Goal: Task Accomplishment & Management: Use online tool/utility

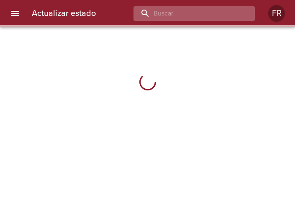
click at [221, 9] on input "buscar" at bounding box center [186, 13] width 107 height 15
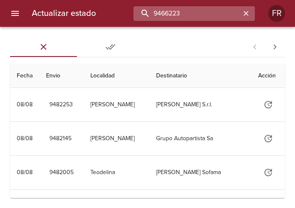
type input "9466223"
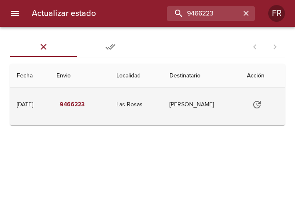
click at [259, 110] on button "Tabla de envíos del cliente" at bounding box center [257, 105] width 20 height 20
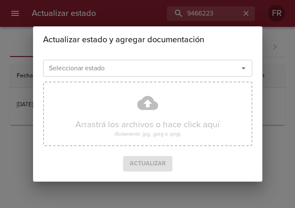
click at [240, 69] on icon "Abrir" at bounding box center [243, 68] width 10 height 10
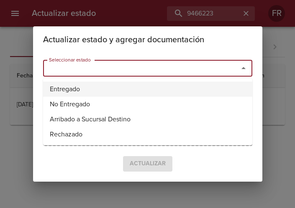
click at [138, 83] on li "Entregado" at bounding box center [147, 89] width 209 height 15
type input "Entregado"
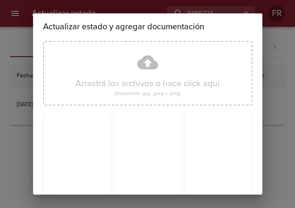
scroll to position [119, 0]
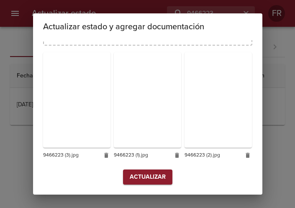
click at [143, 172] on span "Actualizar" at bounding box center [148, 177] width 36 height 10
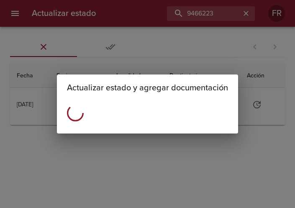
scroll to position [0, 0]
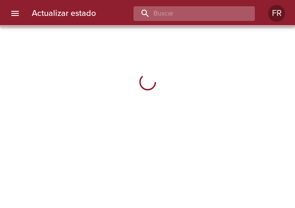
click at [199, 14] on input "buscar" at bounding box center [186, 13] width 107 height 15
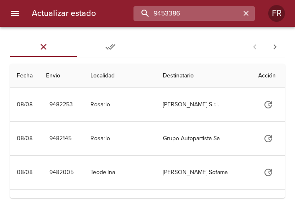
type input "9453386"
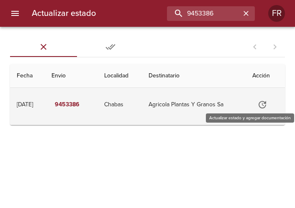
click at [257, 103] on button "Tabla de envíos del cliente" at bounding box center [262, 105] width 20 height 20
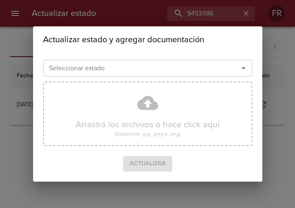
click at [241, 71] on icon "Abrir" at bounding box center [243, 68] width 10 height 10
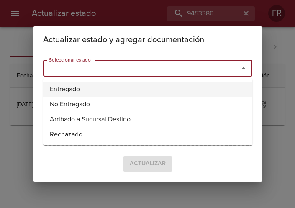
click at [120, 92] on li "Entregado" at bounding box center [147, 89] width 209 height 15
type input "Entregado"
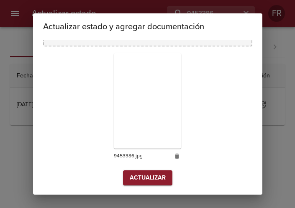
scroll to position [119, 0]
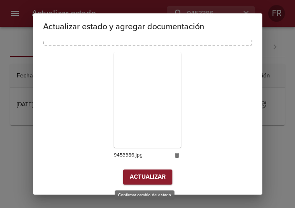
click at [151, 181] on span "Actualizar" at bounding box center [148, 177] width 36 height 10
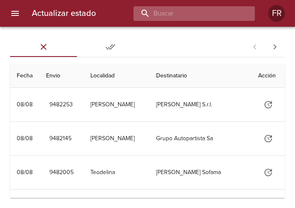
click at [196, 15] on input "buscar" at bounding box center [186, 13] width 107 height 15
type input "9419480"
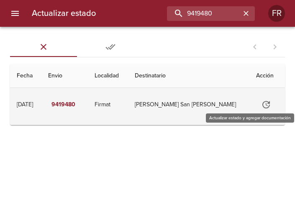
click at [256, 100] on button "Tabla de envíos del cliente" at bounding box center [266, 105] width 20 height 20
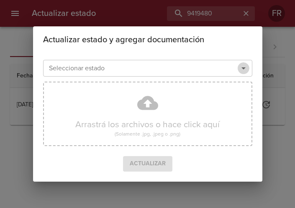
click at [242, 69] on icon "Abrir" at bounding box center [243, 68] width 10 height 10
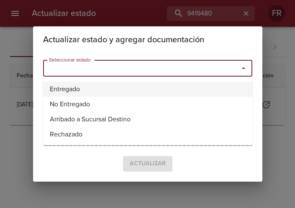
click at [95, 87] on li "Entregado" at bounding box center [147, 89] width 209 height 15
type input "Entregado"
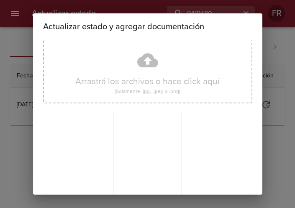
scroll to position [119, 0]
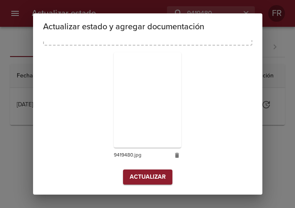
click at [139, 170] on button "Actualizar" at bounding box center [147, 176] width 49 height 15
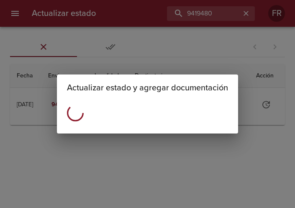
scroll to position [0, 0]
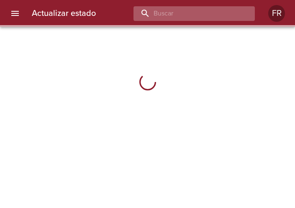
click at [179, 13] on input "buscar" at bounding box center [186, 13] width 107 height 15
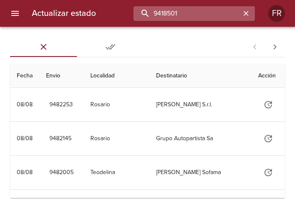
type input "9418501"
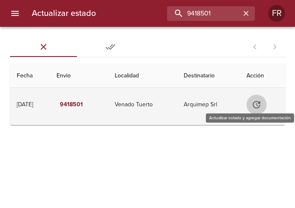
click at [257, 108] on icon "Tabla de envíos del cliente" at bounding box center [256, 105] width 10 height 10
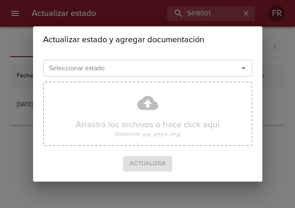
click at [246, 70] on icon "Abrir" at bounding box center [243, 68] width 10 height 10
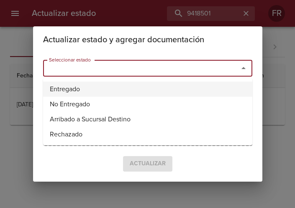
click at [120, 87] on li "Entregado" at bounding box center [147, 89] width 209 height 15
type input "Entregado"
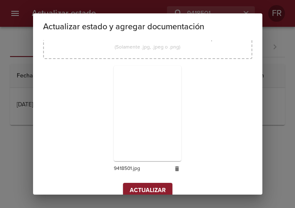
scroll to position [119, 0]
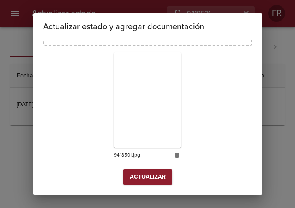
click at [149, 179] on span "Actualizar" at bounding box center [148, 177] width 36 height 10
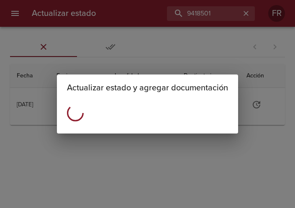
scroll to position [0, 0]
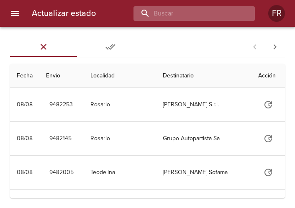
click at [169, 13] on input "buscar" at bounding box center [186, 13] width 107 height 15
type input "9425163"
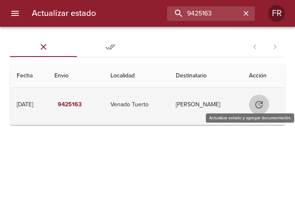
click at [262, 102] on icon "Tabla de envíos del cliente" at bounding box center [259, 105] width 8 height 8
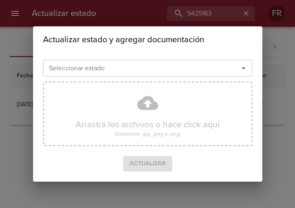
click at [244, 67] on icon "Abrir" at bounding box center [243, 68] width 10 height 10
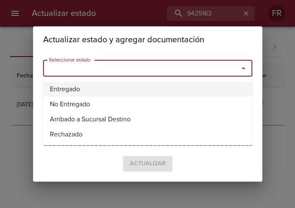
click at [118, 87] on li "Entregado" at bounding box center [147, 89] width 209 height 15
type input "Entregado"
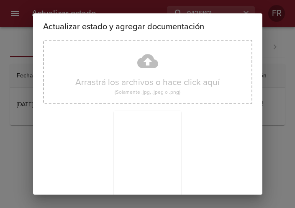
scroll to position [119, 0]
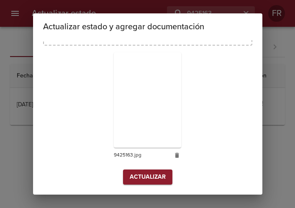
click at [150, 179] on span "Actualizar" at bounding box center [148, 177] width 36 height 10
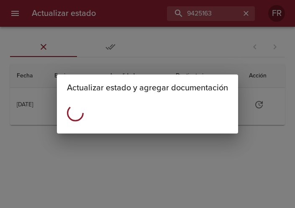
scroll to position [0, 0]
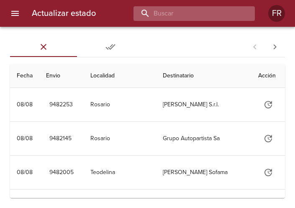
click at [198, 14] on input "buscar" at bounding box center [186, 13] width 107 height 15
type input "9424933"
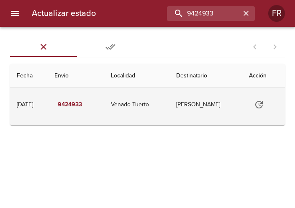
click at [252, 103] on button "Tabla de envíos del cliente" at bounding box center [259, 105] width 20 height 20
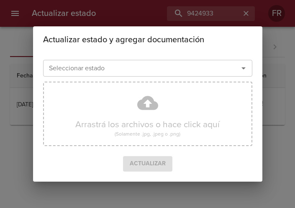
click at [246, 68] on icon "Abrir" at bounding box center [243, 68] width 10 height 10
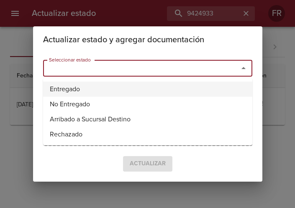
click at [152, 87] on li "Entregado" at bounding box center [147, 89] width 209 height 15
type input "Entregado"
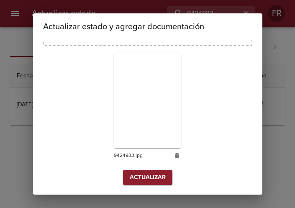
scroll to position [119, 0]
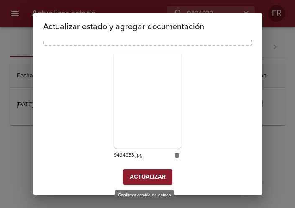
click at [145, 178] on span "Actualizar" at bounding box center [148, 177] width 36 height 10
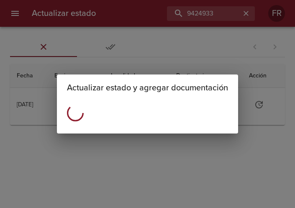
scroll to position [0, 0]
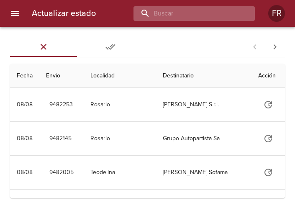
click at [193, 17] on input "buscar" at bounding box center [186, 13] width 107 height 15
type input "9442356"
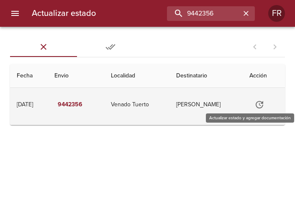
click at [256, 104] on icon "Tabla de envíos del cliente" at bounding box center [259, 105] width 10 height 10
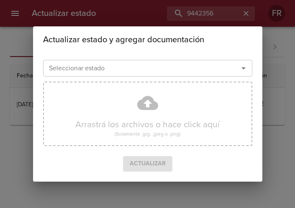
click at [244, 67] on icon "Abrir" at bounding box center [243, 68] width 10 height 10
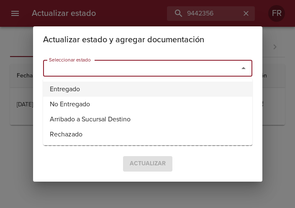
click at [130, 90] on li "Entregado" at bounding box center [147, 89] width 209 height 15
type input "Entregado"
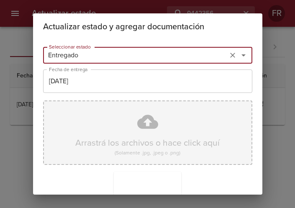
scroll to position [119, 0]
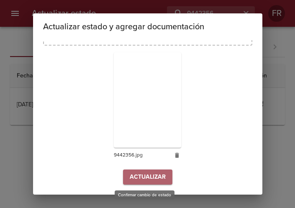
click at [144, 173] on span "Actualizar" at bounding box center [148, 177] width 36 height 10
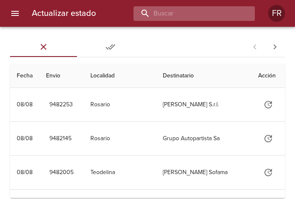
click at [218, 16] on input "buscar" at bounding box center [186, 13] width 107 height 15
type input "9431572"
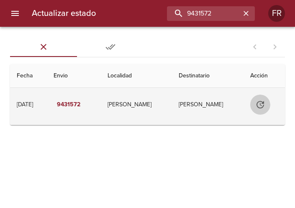
click at [262, 107] on icon "Tabla de envíos del cliente" at bounding box center [260, 105] width 8 height 8
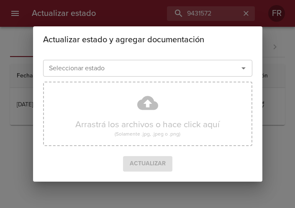
click at [242, 69] on icon "Abrir" at bounding box center [243, 68] width 10 height 10
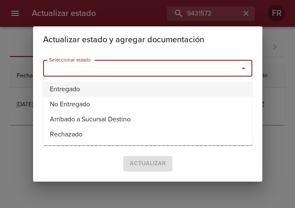
click at [138, 83] on li "Entregado" at bounding box center [147, 89] width 209 height 15
type input "Entregado"
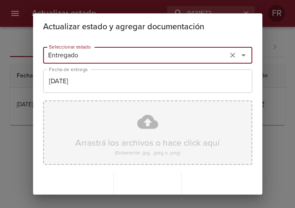
scroll to position [119, 0]
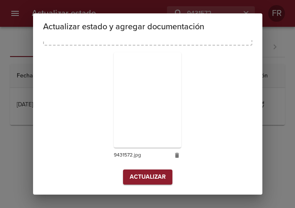
click at [136, 174] on span "Actualizar" at bounding box center [148, 177] width 36 height 10
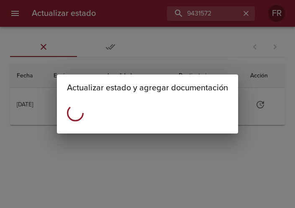
scroll to position [0, 0]
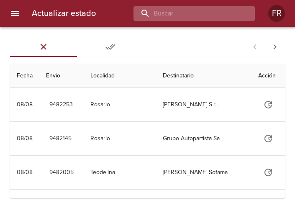
click at [205, 13] on input "buscar" at bounding box center [186, 13] width 107 height 15
type input "9423987"
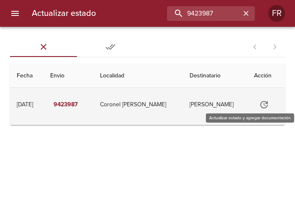
click at [263, 101] on icon "Tabla de envíos del cliente" at bounding box center [264, 105] width 10 height 10
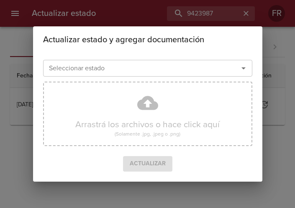
click at [244, 65] on icon "Abrir" at bounding box center [243, 68] width 10 height 10
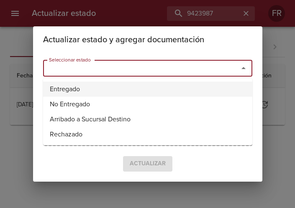
click at [151, 84] on li "Entregado" at bounding box center [147, 89] width 209 height 15
type input "Entregado"
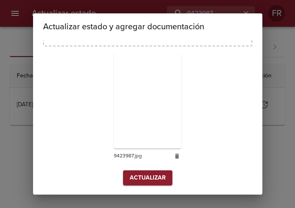
scroll to position [119, 0]
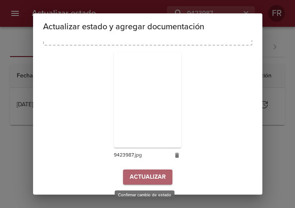
click at [143, 181] on span "Actualizar" at bounding box center [148, 177] width 36 height 10
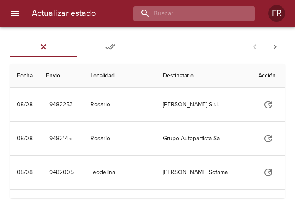
click at [210, 10] on input "buscar" at bounding box center [186, 13] width 107 height 15
type input "9455222"
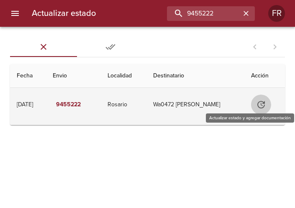
click at [261, 101] on icon "Tabla de envíos del cliente" at bounding box center [261, 105] width 10 height 10
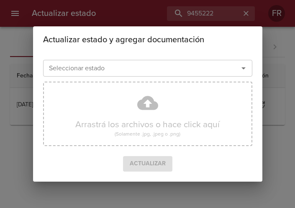
click at [238, 67] on icon "Abrir" at bounding box center [243, 68] width 10 height 10
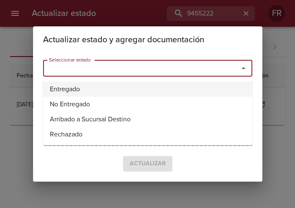
click at [97, 86] on li "Entregado" at bounding box center [147, 89] width 209 height 15
type input "Entregado"
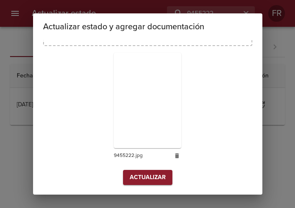
scroll to position [119, 0]
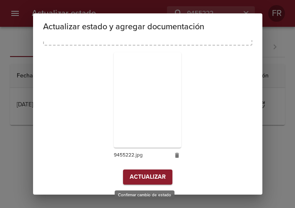
click at [137, 169] on button "Actualizar" at bounding box center [147, 176] width 49 height 15
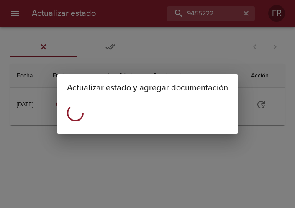
scroll to position [0, 0]
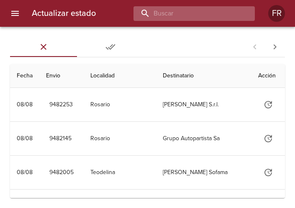
click at [202, 17] on input "buscar" at bounding box center [186, 13] width 107 height 15
type input "9455222"
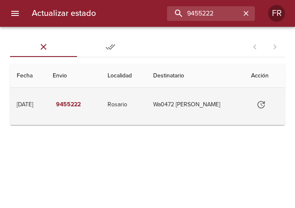
click at [265, 101] on icon "Tabla de envíos del cliente" at bounding box center [261, 105] width 10 height 10
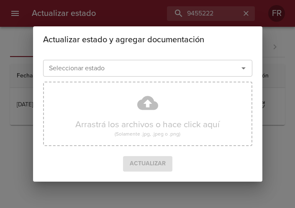
click at [242, 72] on icon "Abrir" at bounding box center [243, 68] width 10 height 10
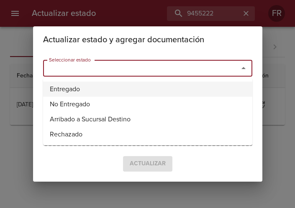
click at [118, 91] on li "Entregado" at bounding box center [147, 89] width 209 height 15
type input "Entregado"
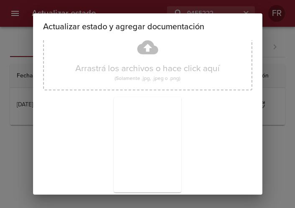
scroll to position [119, 0]
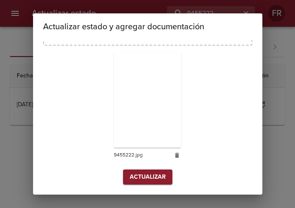
click at [141, 175] on span "Actualizar" at bounding box center [148, 177] width 36 height 10
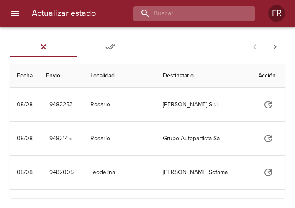
click at [184, 14] on input "buscar" at bounding box center [186, 13] width 107 height 15
type input "9455144"
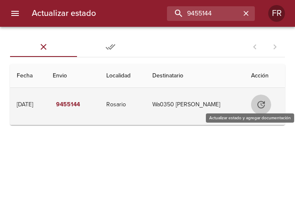
click at [261, 103] on icon "Tabla de envíos del cliente" at bounding box center [261, 105] width 10 height 10
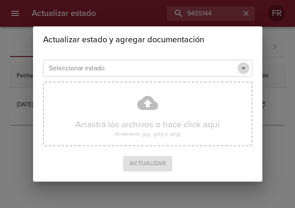
click at [242, 70] on icon "Abrir" at bounding box center [243, 68] width 10 height 10
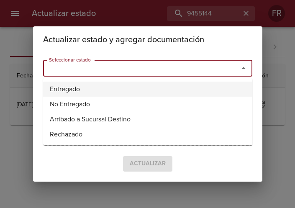
click at [165, 85] on li "Entregado" at bounding box center [147, 89] width 209 height 15
type input "Entregado"
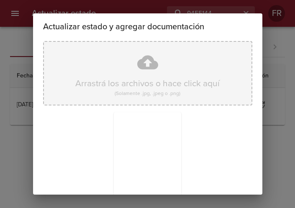
scroll to position [119, 0]
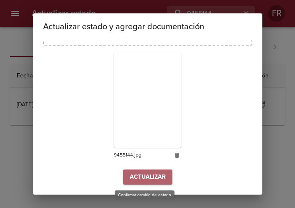
click at [144, 173] on span "Actualizar" at bounding box center [148, 177] width 36 height 10
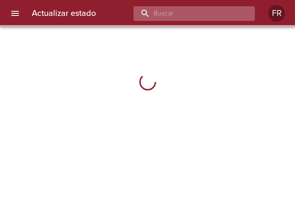
click at [208, 13] on input "buscar" at bounding box center [186, 13] width 107 height 15
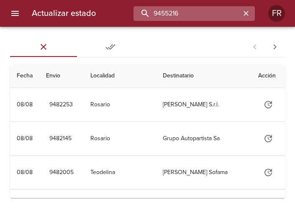
type input "9455216"
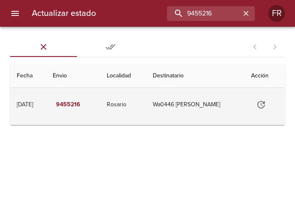
click at [266, 101] on icon "Tabla de envíos del cliente" at bounding box center [261, 105] width 10 height 10
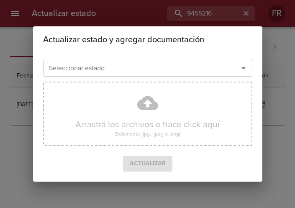
click at [243, 67] on icon "Abrir" at bounding box center [243, 68] width 10 height 10
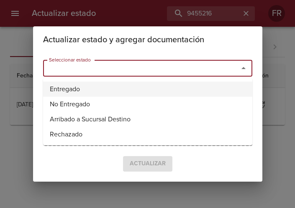
click at [111, 92] on li "Entregado" at bounding box center [147, 89] width 209 height 15
type input "Entregado"
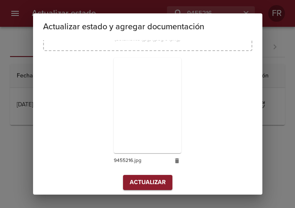
scroll to position [119, 0]
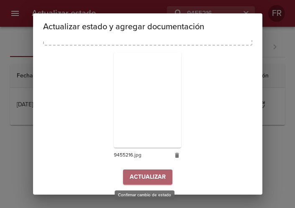
click at [151, 173] on span "Actualizar" at bounding box center [148, 177] width 36 height 10
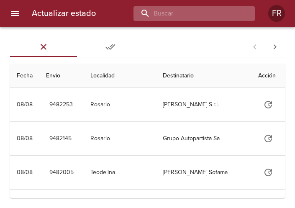
click at [187, 12] on input "buscar" at bounding box center [186, 13] width 107 height 15
type input "9306364"
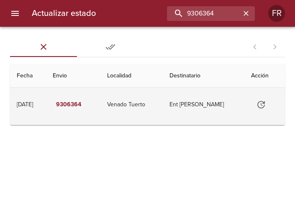
click at [265, 108] on icon "Tabla de envíos del cliente" at bounding box center [261, 105] width 8 height 8
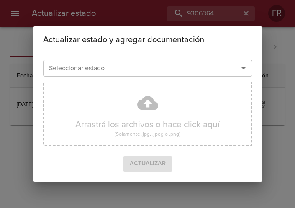
click at [245, 69] on icon "Abrir" at bounding box center [243, 68] width 10 height 10
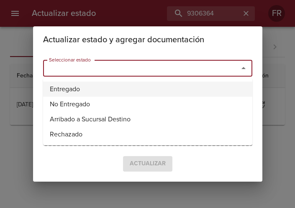
click at [105, 90] on li "Entregado" at bounding box center [147, 89] width 209 height 15
type input "Entregado"
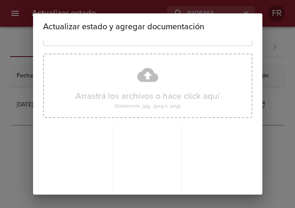
scroll to position [119, 0]
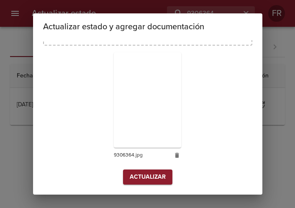
click at [151, 171] on button "Actualizar" at bounding box center [147, 176] width 49 height 15
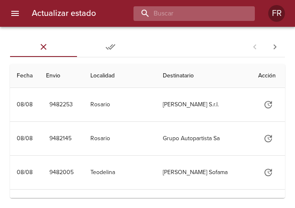
click at [197, 13] on input "buscar" at bounding box center [186, 13] width 107 height 15
type input "9331086"
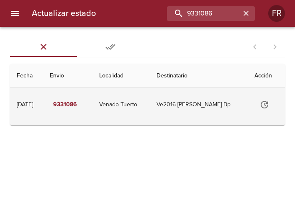
click at [268, 102] on icon "Tabla de envíos del cliente" at bounding box center [265, 105] width 8 height 8
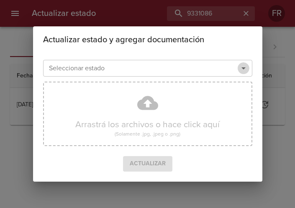
click at [244, 67] on icon "Abrir" at bounding box center [243, 68] width 10 height 10
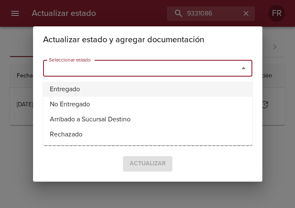
click at [129, 84] on li "Entregado" at bounding box center [147, 89] width 209 height 15
type input "Entregado"
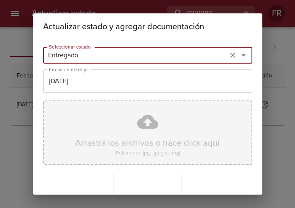
scroll to position [119, 0]
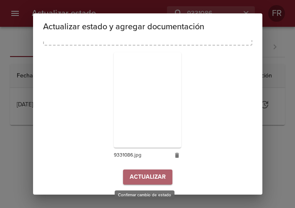
click at [143, 175] on span "Actualizar" at bounding box center [148, 177] width 36 height 10
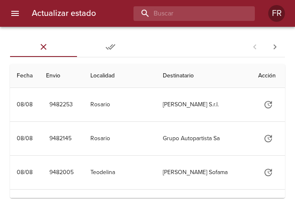
click at [195, 5] on div "Actualizar estado FR" at bounding box center [147, 13] width 295 height 27
type input "9202304"
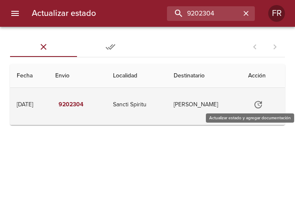
click at [260, 106] on icon "Tabla de envíos del cliente" at bounding box center [258, 105] width 10 height 10
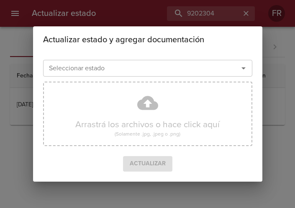
click at [241, 72] on icon "Abrir" at bounding box center [243, 68] width 10 height 10
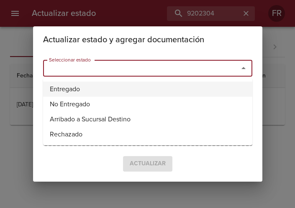
click at [155, 85] on li "Entregado" at bounding box center [147, 89] width 209 height 15
type input "Entregado"
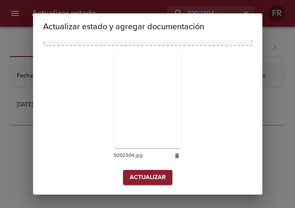
scroll to position [119, 0]
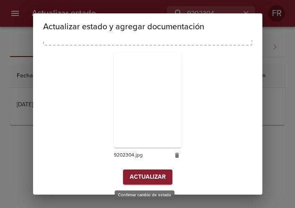
click at [144, 174] on span "Actualizar" at bounding box center [148, 177] width 36 height 10
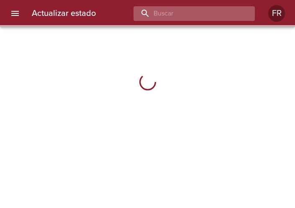
click at [178, 13] on input "buscar" at bounding box center [186, 13] width 107 height 15
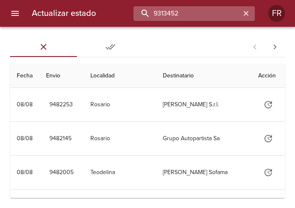
type input "9313452"
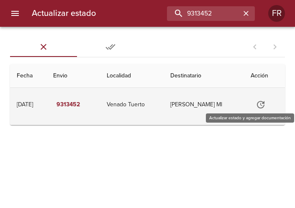
click at [264, 104] on icon "Tabla de envíos del cliente" at bounding box center [261, 105] width 8 height 8
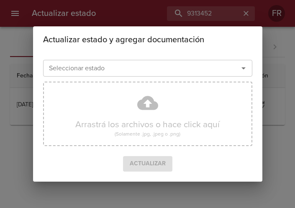
click at [249, 69] on button "Abrir" at bounding box center [244, 68] width 12 height 12
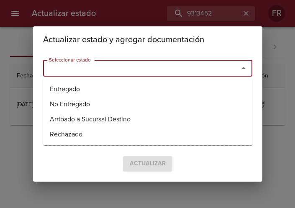
click at [157, 78] on ul "Entregado No Entregado Arribado a Sucursal Destino Rechazado" at bounding box center [147, 111] width 209 height 67
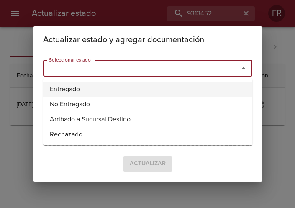
click at [140, 85] on li "Entregado" at bounding box center [147, 89] width 209 height 15
type input "Entregado"
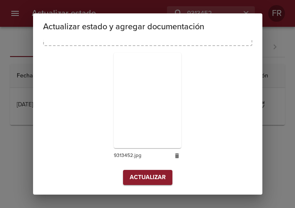
scroll to position [119, 0]
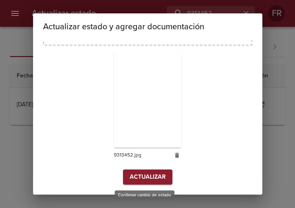
click at [136, 170] on button "Actualizar" at bounding box center [147, 176] width 49 height 15
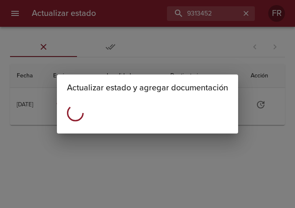
scroll to position [0, 0]
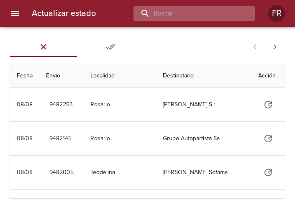
click at [210, 8] on input "buscar" at bounding box center [186, 13] width 107 height 15
type input "9325981"
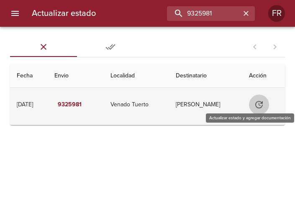
click at [255, 103] on button "Tabla de envíos del cliente" at bounding box center [259, 105] width 20 height 20
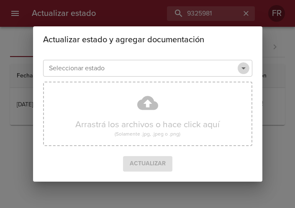
click at [246, 69] on icon "Abrir" at bounding box center [243, 68] width 10 height 10
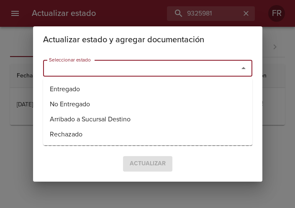
click at [141, 84] on li "Entregado" at bounding box center [147, 89] width 209 height 15
type input "Entregado"
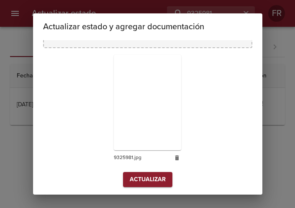
scroll to position [119, 0]
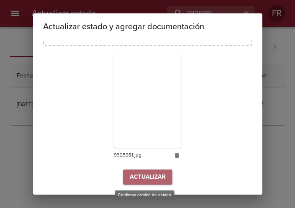
click at [150, 176] on span "Actualizar" at bounding box center [148, 177] width 36 height 10
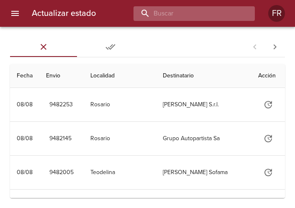
click at [182, 13] on input "buscar" at bounding box center [186, 13] width 107 height 15
type input "9325978"
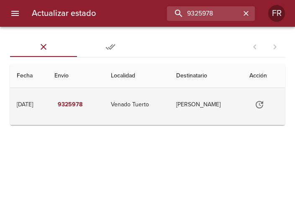
click at [263, 108] on icon "Tabla de envíos del cliente" at bounding box center [259, 105] width 10 height 10
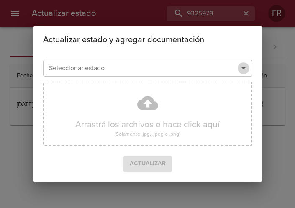
click at [241, 67] on icon "Abrir" at bounding box center [243, 68] width 10 height 10
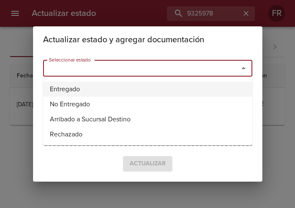
click at [122, 89] on li "Entregado" at bounding box center [147, 89] width 209 height 15
type input "Entregado"
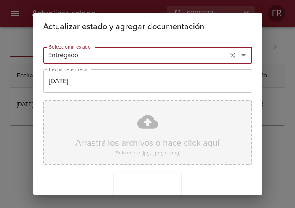
scroll to position [119, 0]
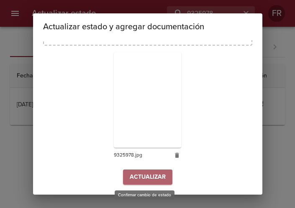
click at [149, 171] on button "Actualizar" at bounding box center [147, 176] width 49 height 15
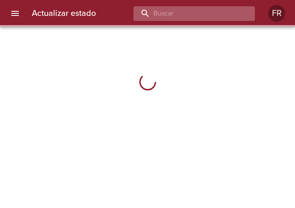
click at [226, 13] on input "buscar" at bounding box center [186, 13] width 107 height 15
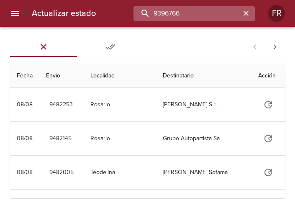
type input "9396766"
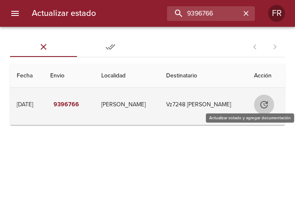
click at [261, 105] on icon "Tabla de envíos del cliente" at bounding box center [264, 105] width 10 height 10
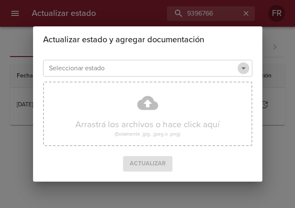
click at [242, 69] on icon "Abrir" at bounding box center [243, 68] width 10 height 10
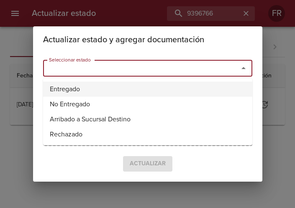
click at [115, 88] on li "Entregado" at bounding box center [147, 89] width 209 height 15
type input "Entregado"
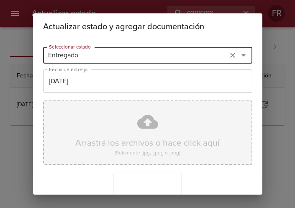
scroll to position [119, 0]
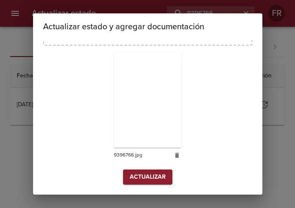
click at [139, 173] on span "Actualizar" at bounding box center [148, 177] width 36 height 10
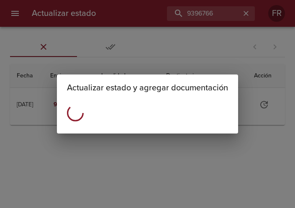
scroll to position [0, 0]
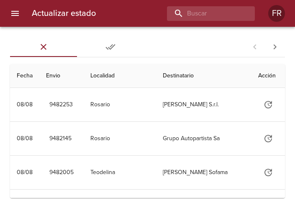
click at [197, 5] on div "Actualizar estado FR" at bounding box center [147, 13] width 295 height 27
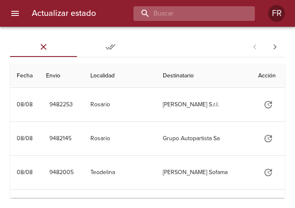
click at [193, 18] on input "buscar" at bounding box center [186, 13] width 107 height 15
type input "9366268"
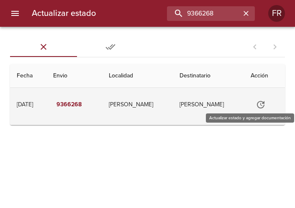
click at [256, 108] on icon "Tabla de envíos del cliente" at bounding box center [261, 105] width 10 height 10
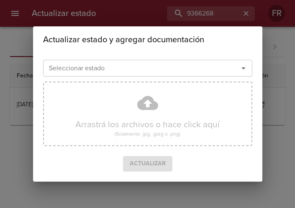
click at [238, 69] on button "Abrir" at bounding box center [244, 68] width 12 height 12
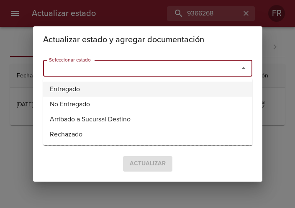
click at [114, 84] on li "Entregado" at bounding box center [147, 89] width 209 height 15
type input "Entregado"
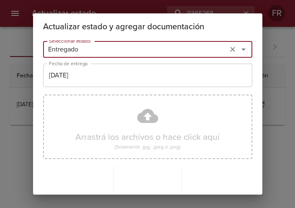
scroll to position [119, 0]
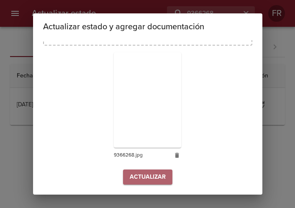
click at [138, 169] on button "Actualizar" at bounding box center [147, 176] width 49 height 15
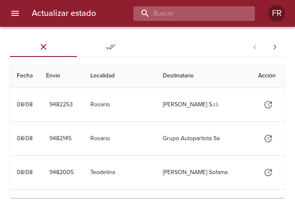
click at [221, 18] on input "buscar" at bounding box center [186, 13] width 107 height 15
type input "8"
type input "9478326"
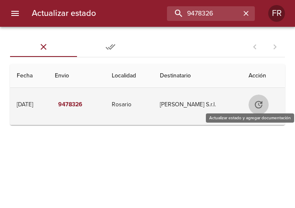
click at [256, 103] on icon "Tabla de envíos del cliente" at bounding box center [259, 105] width 8 height 8
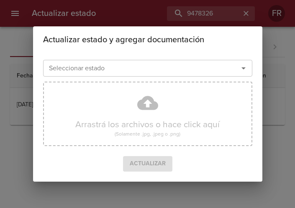
click at [243, 69] on icon "Abrir" at bounding box center [243, 68] width 4 height 2
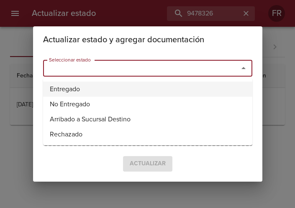
click at [171, 88] on li "Entregado" at bounding box center [147, 89] width 209 height 15
type input "Entregado"
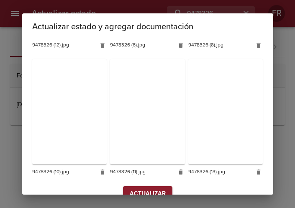
scroll to position [623, 0]
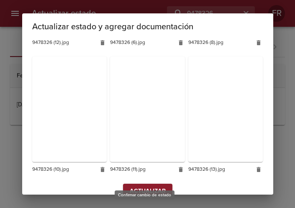
click at [146, 186] on span "Actualizar" at bounding box center [148, 191] width 36 height 10
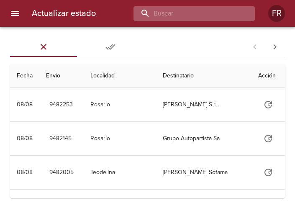
click at [201, 12] on input "buscar" at bounding box center [186, 13] width 107 height 15
type input "9478360"
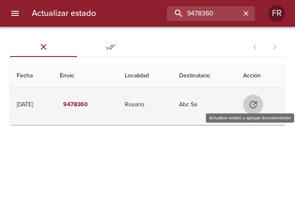
click at [256, 103] on icon "Tabla de envíos del cliente" at bounding box center [253, 105] width 10 height 10
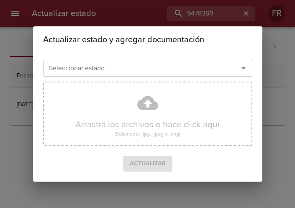
click at [242, 71] on icon "Abrir" at bounding box center [243, 68] width 10 height 10
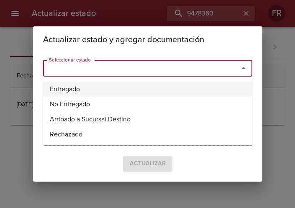
click at [165, 91] on li "Entregado" at bounding box center [147, 89] width 209 height 15
type input "Entregado"
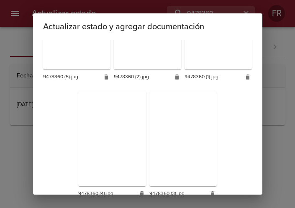
scroll to position [236, 0]
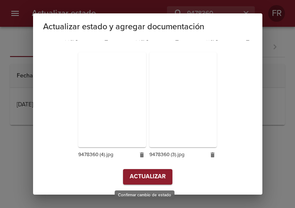
click at [141, 174] on span "Actualizar" at bounding box center [148, 177] width 36 height 10
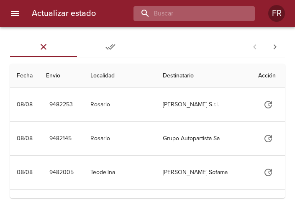
click at [211, 6] on input "buscar" at bounding box center [186, 13] width 107 height 15
type input "9478347"
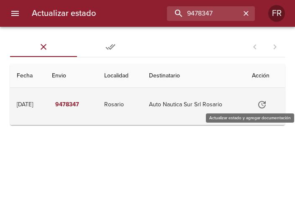
click at [265, 108] on icon "Tabla de envíos del cliente" at bounding box center [262, 105] width 8 height 8
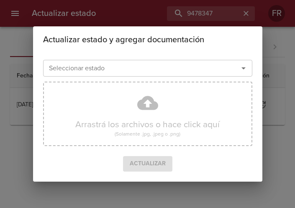
drag, startPoint x: 244, startPoint y: 69, endPoint x: 236, endPoint y: 73, distance: 8.2
click at [243, 69] on icon "Abrir" at bounding box center [243, 68] width 10 height 10
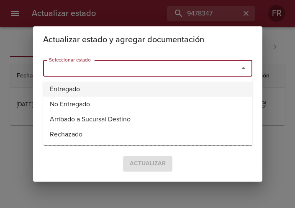
click at [140, 92] on li "Entregado" at bounding box center [147, 89] width 209 height 15
type input "Entregado"
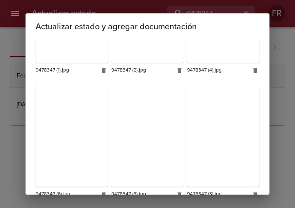
scroll to position [248, 0]
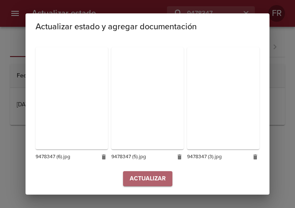
click at [142, 174] on span "Actualizar" at bounding box center [148, 179] width 36 height 10
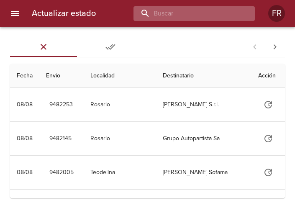
click at [194, 11] on input "buscar" at bounding box center [186, 13] width 107 height 15
type input "9473161"
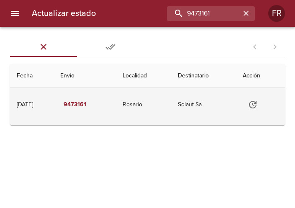
click at [254, 103] on icon "Tabla de envíos del cliente" at bounding box center [253, 105] width 10 height 10
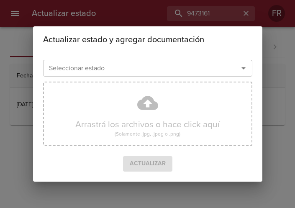
click at [244, 69] on icon "Abrir" at bounding box center [243, 68] width 4 height 2
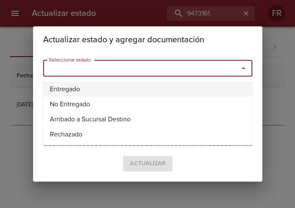
click at [148, 82] on li "Entregado" at bounding box center [147, 89] width 209 height 15
type input "Entregado"
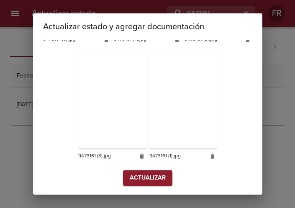
scroll to position [236, 0]
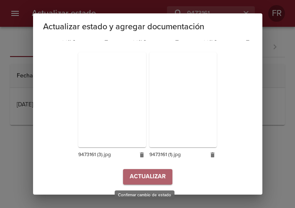
click at [134, 174] on span "Actualizar" at bounding box center [148, 177] width 36 height 10
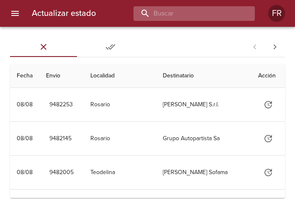
click at [207, 16] on input "buscar" at bounding box center [186, 13] width 107 height 15
type input "9473585"
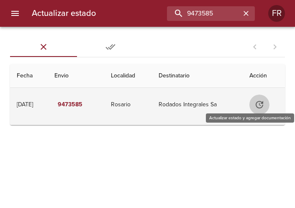
click at [255, 104] on button "Tabla de envíos del cliente" at bounding box center [259, 105] width 20 height 20
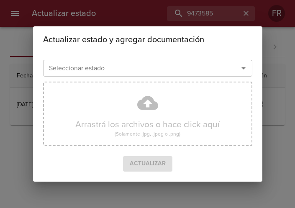
click at [247, 67] on icon "Abrir" at bounding box center [243, 68] width 10 height 10
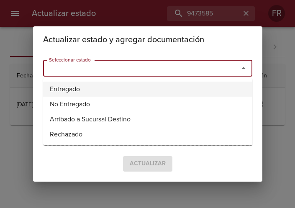
click at [116, 87] on li "Entregado" at bounding box center [147, 89] width 209 height 15
type input "Entregado"
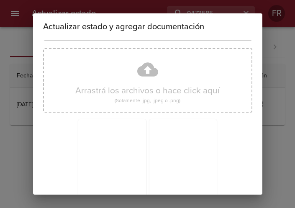
scroll to position [119, 0]
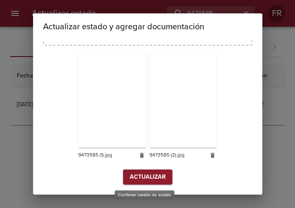
click at [144, 183] on button "Actualizar" at bounding box center [147, 176] width 49 height 15
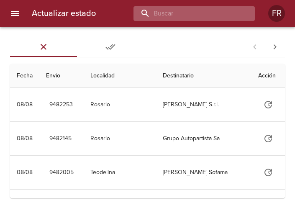
click at [204, 18] on input "buscar" at bounding box center [186, 13] width 107 height 15
type input "9473172"
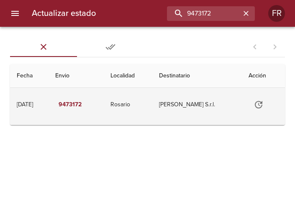
click at [259, 102] on icon "Tabla de envíos del cliente" at bounding box center [259, 105] width 10 height 10
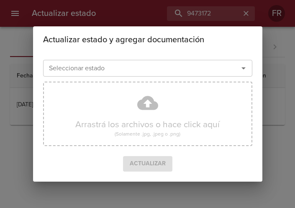
click at [242, 70] on icon "Abrir" at bounding box center [243, 68] width 10 height 10
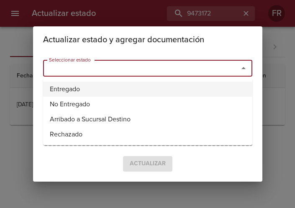
click at [110, 90] on li "Entregado" at bounding box center [147, 89] width 209 height 15
type input "Entregado"
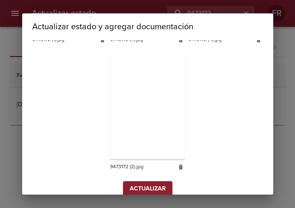
scroll to position [375, 0]
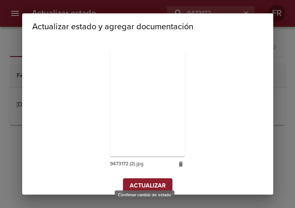
click at [130, 181] on span "Actualizar" at bounding box center [148, 186] width 36 height 10
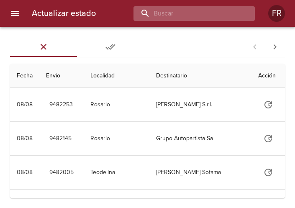
click at [222, 14] on input "buscar" at bounding box center [186, 13] width 107 height 15
type input "9473155"
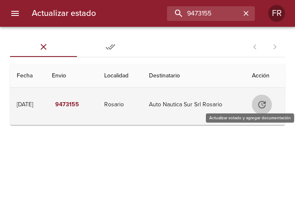
click at [260, 104] on icon "Tabla de envíos del cliente" at bounding box center [262, 105] width 10 height 10
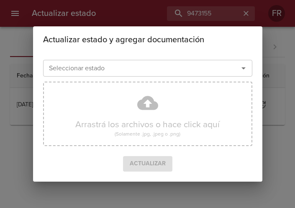
click at [241, 69] on icon "Abrir" at bounding box center [243, 68] width 10 height 10
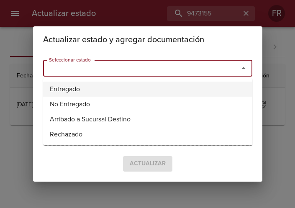
click at [105, 87] on li "Entregado" at bounding box center [147, 89] width 209 height 15
type input "Entregado"
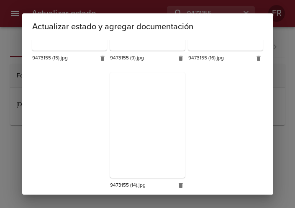
scroll to position [747, 0]
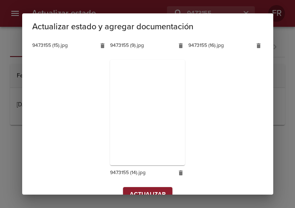
click at [141, 190] on span "Actualizar" at bounding box center [148, 195] width 36 height 10
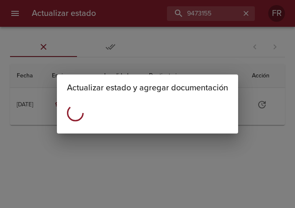
scroll to position [0, 0]
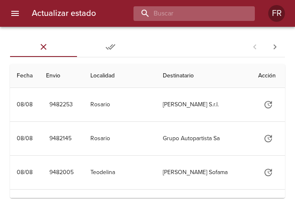
click at [194, 13] on input "buscar" at bounding box center [186, 13] width 107 height 15
type input "9473196"
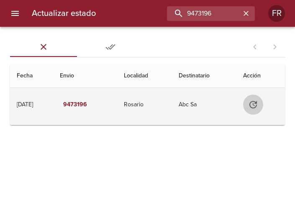
click at [257, 104] on icon "Tabla de envíos del cliente" at bounding box center [253, 105] width 8 height 8
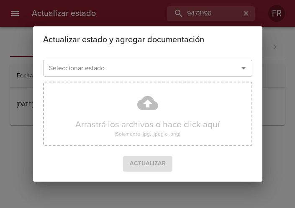
click at [243, 71] on icon "Abrir" at bounding box center [243, 68] width 10 height 10
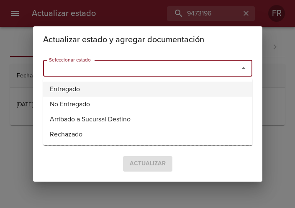
click at [138, 84] on li "Entregado" at bounding box center [147, 89] width 209 height 15
type input "Entregado"
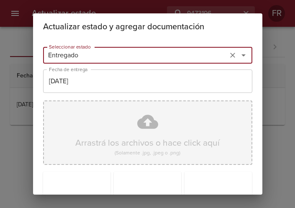
scroll to position [119, 0]
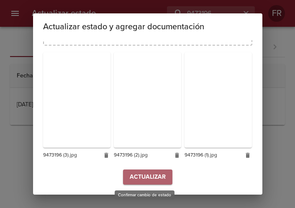
click at [144, 170] on button "Actualizar" at bounding box center [147, 176] width 49 height 15
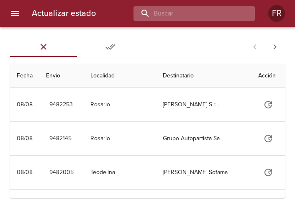
click at [194, 16] on input "buscar" at bounding box center [186, 13] width 107 height 15
type input "9473209"
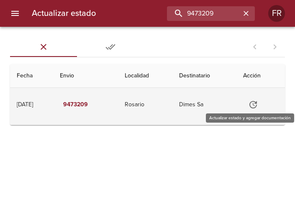
click at [258, 104] on icon "Tabla de envíos del cliente" at bounding box center [253, 105] width 10 height 10
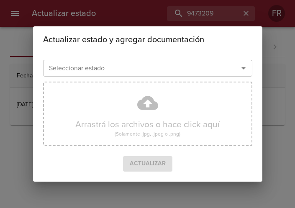
click at [241, 65] on icon "Abrir" at bounding box center [243, 68] width 10 height 10
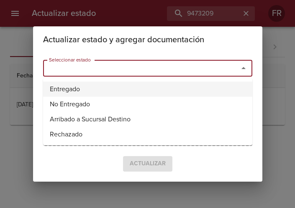
click at [156, 83] on li "Entregado" at bounding box center [147, 89] width 209 height 15
type input "Entregado"
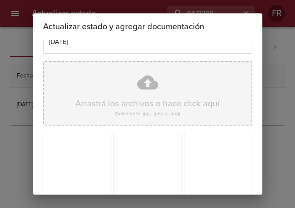
scroll to position [119, 0]
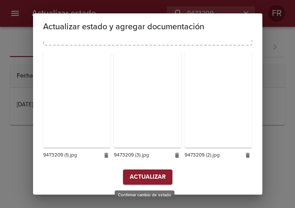
click at [149, 174] on span "Actualizar" at bounding box center [148, 177] width 36 height 10
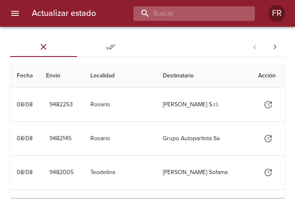
click at [186, 17] on input "buscar" at bounding box center [186, 13] width 107 height 15
type input "9473575"
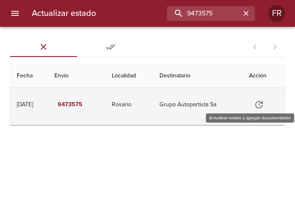
click at [257, 104] on icon "Tabla de envíos del cliente" at bounding box center [259, 105] width 10 height 10
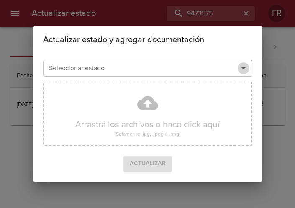
click at [241, 69] on icon "Abrir" at bounding box center [243, 68] width 10 height 10
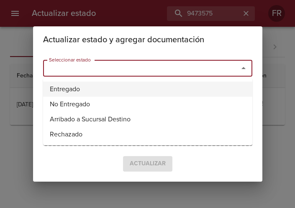
click at [115, 83] on li "Entregado" at bounding box center [147, 89] width 209 height 15
type input "Entregado"
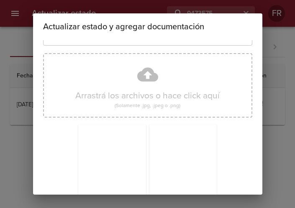
scroll to position [119, 0]
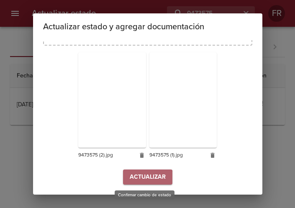
click at [141, 179] on span "Actualizar" at bounding box center [148, 177] width 36 height 10
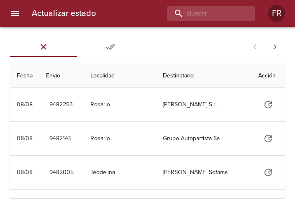
click at [246, 4] on div "Actualizar estado FR" at bounding box center [147, 13] width 295 height 27
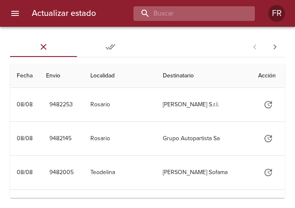
click at [213, 14] on input "buscar" at bounding box center [186, 13] width 107 height 15
type input "9473564"
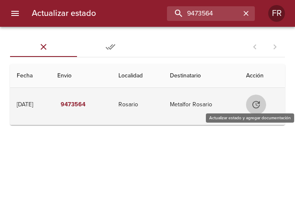
click at [261, 105] on icon "Tabla de envíos del cliente" at bounding box center [256, 105] width 10 height 10
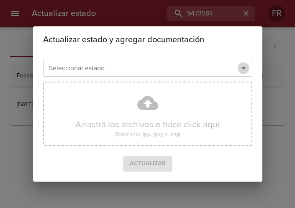
click at [242, 72] on icon "Abrir" at bounding box center [243, 68] width 10 height 10
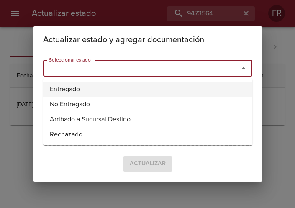
click at [146, 87] on li "Entregado" at bounding box center [147, 89] width 209 height 15
type input "Entregado"
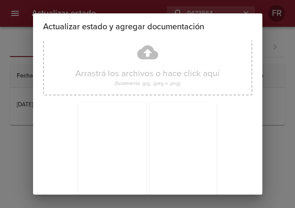
scroll to position [119, 0]
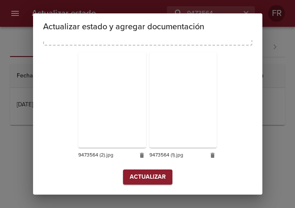
click at [142, 166] on div "Arrastrá los archivos o hace click aquí (Solamente .jpg, .jpeg o .png) 9473564 …" at bounding box center [147, 74] width 209 height 192
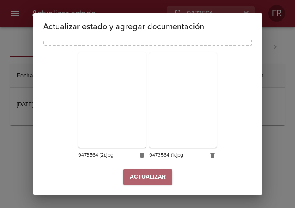
click at [155, 176] on span "Actualizar" at bounding box center [148, 177] width 36 height 10
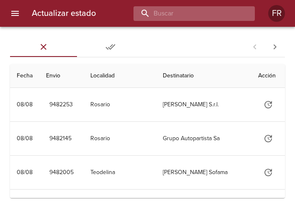
click at [221, 16] on input "buscar" at bounding box center [186, 13] width 107 height 15
type input "9473182"
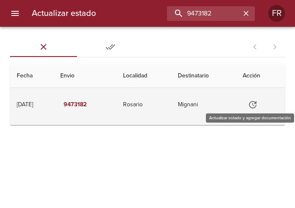
click at [254, 103] on icon "Tabla de envíos del cliente" at bounding box center [253, 105] width 8 height 8
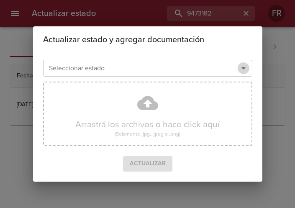
click at [238, 67] on icon "Abrir" at bounding box center [243, 68] width 10 height 10
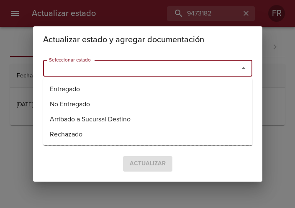
click at [142, 82] on li "Entregado" at bounding box center [147, 89] width 209 height 15
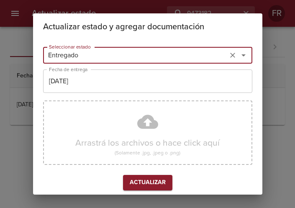
type input "Entregado"
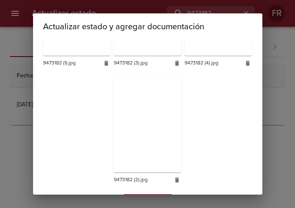
scroll to position [236, 0]
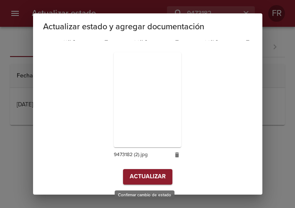
click at [143, 177] on span "Actualizar" at bounding box center [148, 177] width 36 height 10
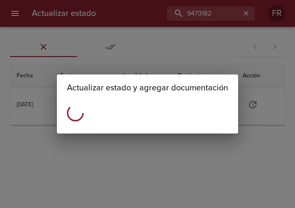
scroll to position [0, 0]
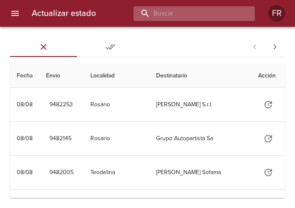
drag, startPoint x: 0, startPoint y: 0, endPoint x: 203, endPoint y: 17, distance: 203.2
click at [203, 17] on input "buscar" at bounding box center [186, 13] width 107 height 15
type input "9473214"
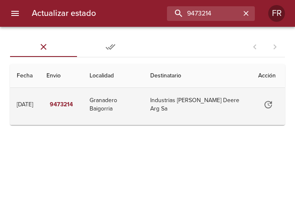
click at [266, 101] on icon "Tabla de envíos del cliente" at bounding box center [268, 105] width 10 height 10
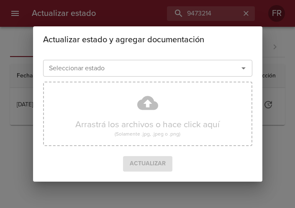
click at [242, 71] on icon "Abrir" at bounding box center [243, 68] width 10 height 10
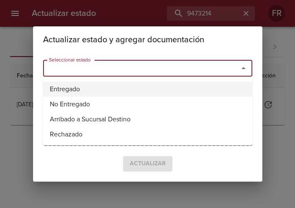
click at [169, 83] on li "Entregado" at bounding box center [147, 89] width 209 height 15
type input "Entregado"
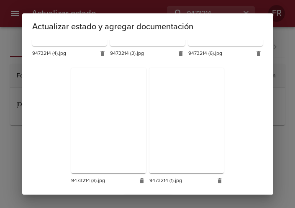
scroll to position [375, 0]
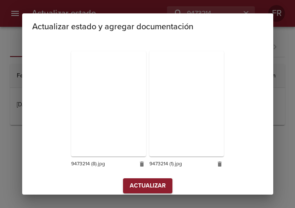
click at [153, 181] on span "Actualizar" at bounding box center [148, 186] width 36 height 10
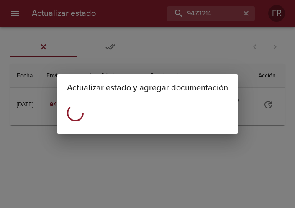
scroll to position [0, 0]
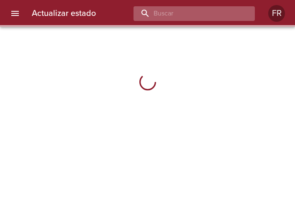
click at [197, 13] on input "buscar" at bounding box center [186, 13] width 107 height 15
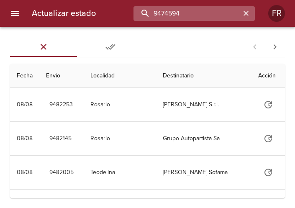
type input "9474594"
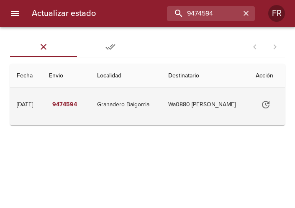
click at [269, 103] on icon "Tabla de envíos del cliente" at bounding box center [266, 105] width 8 height 8
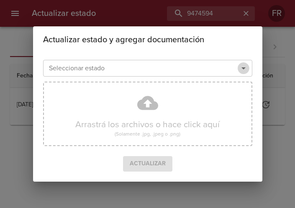
click at [245, 70] on icon "Abrir" at bounding box center [243, 68] width 10 height 10
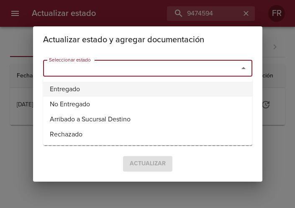
click at [154, 84] on li "Entregado" at bounding box center [147, 89] width 209 height 15
type input "Entregado"
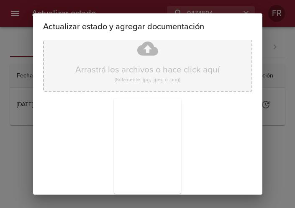
scroll to position [119, 0]
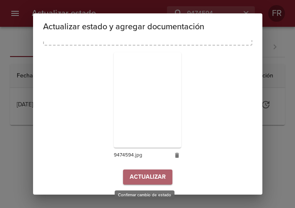
click at [136, 176] on span "Actualizar" at bounding box center [148, 177] width 36 height 10
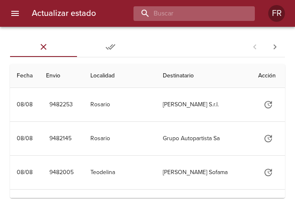
click at [198, 10] on input "buscar" at bounding box center [186, 13] width 107 height 15
type input "9440642"
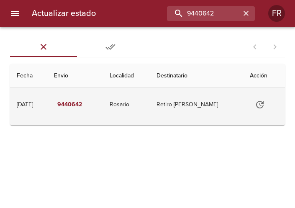
click at [260, 103] on icon "Tabla de envíos del cliente" at bounding box center [260, 105] width 10 height 10
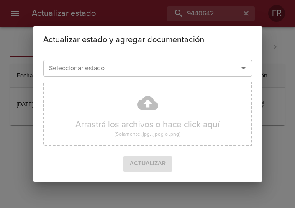
click at [245, 69] on icon "Abrir" at bounding box center [243, 68] width 10 height 10
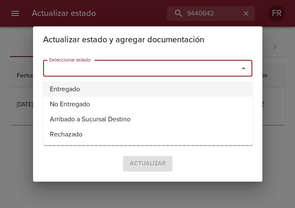
click at [144, 85] on li "Entregado" at bounding box center [147, 89] width 209 height 15
type input "Entregado"
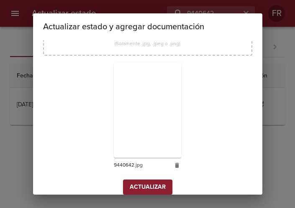
scroll to position [119, 0]
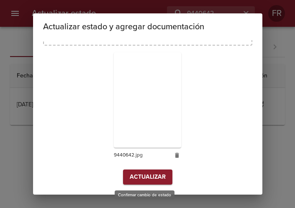
click at [154, 178] on span "Actualizar" at bounding box center [148, 177] width 36 height 10
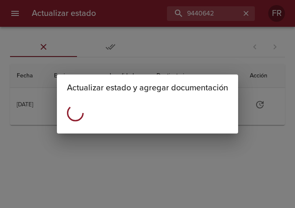
scroll to position [0, 0]
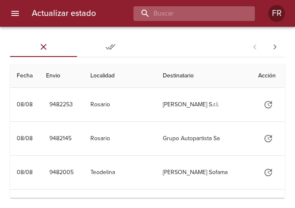
click at [183, 18] on input "buscar" at bounding box center [186, 13] width 107 height 15
type input "9440635"
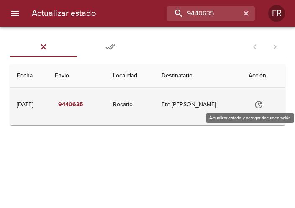
click at [259, 109] on icon "Tabla de envíos del cliente" at bounding box center [259, 105] width 10 height 10
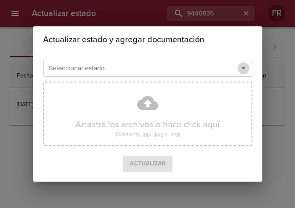
click at [242, 69] on icon "Abrir" at bounding box center [243, 68] width 10 height 10
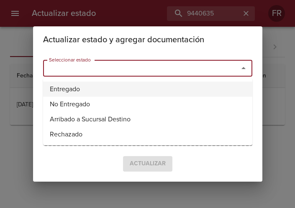
click at [138, 90] on li "Entregado" at bounding box center [147, 89] width 209 height 15
type input "Entregado"
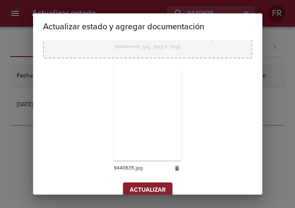
scroll to position [119, 0]
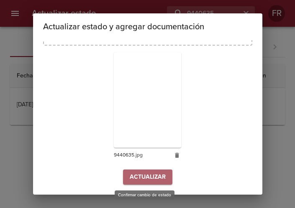
click at [144, 177] on span "Actualizar" at bounding box center [148, 177] width 36 height 10
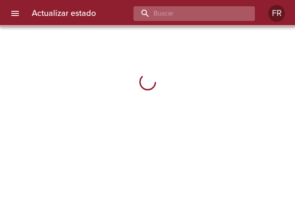
drag, startPoint x: 0, startPoint y: 0, endPoint x: 222, endPoint y: 12, distance: 222.5
click at [222, 12] on input "buscar" at bounding box center [186, 13] width 107 height 15
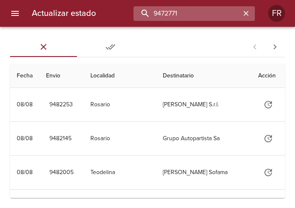
type input "9472771"
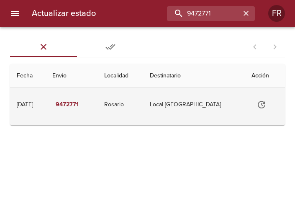
click at [257, 103] on icon "Tabla de envíos del cliente" at bounding box center [261, 105] width 10 height 10
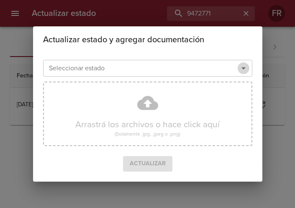
click at [243, 69] on icon "Abrir" at bounding box center [243, 68] width 10 height 10
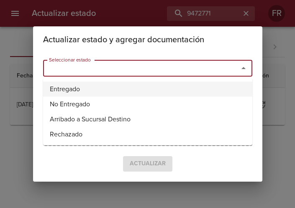
click at [123, 83] on li "Entregado" at bounding box center [147, 89] width 209 height 15
type input "Entregado"
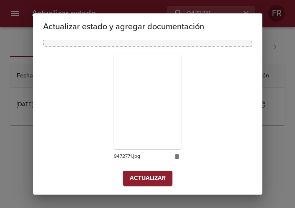
scroll to position [119, 0]
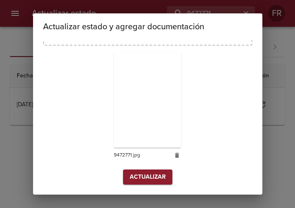
click at [142, 172] on span "Actualizar" at bounding box center [148, 177] width 36 height 10
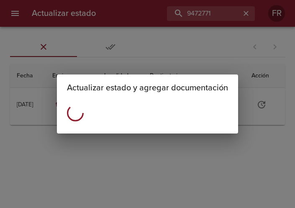
scroll to position [0, 0]
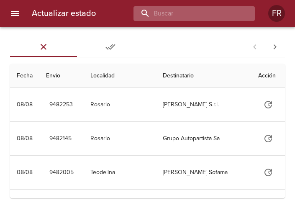
click at [194, 12] on input "buscar" at bounding box center [186, 13] width 107 height 15
type input "9472795"
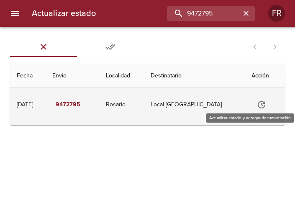
click at [260, 103] on icon "Tabla de envíos del cliente" at bounding box center [262, 105] width 8 height 8
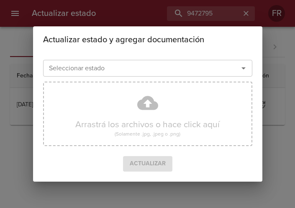
click at [242, 69] on icon "Abrir" at bounding box center [243, 68] width 10 height 10
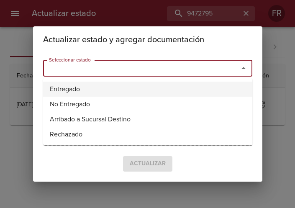
click at [136, 85] on li "Entregado" at bounding box center [147, 89] width 209 height 15
type input "Entregado"
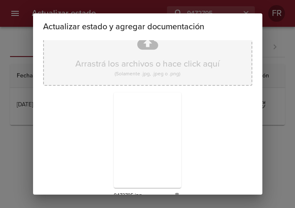
scroll to position [119, 0]
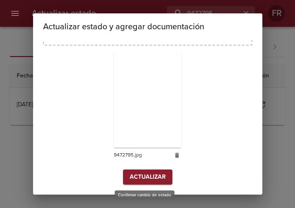
click at [140, 182] on span "Actualizar" at bounding box center [148, 177] width 36 height 10
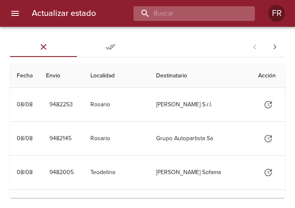
click at [184, 13] on input "buscar" at bounding box center [186, 13] width 107 height 15
type input "9461234"
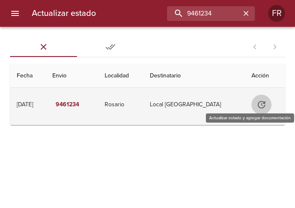
click at [258, 106] on icon "Tabla de envíos del cliente" at bounding box center [262, 105] width 8 height 8
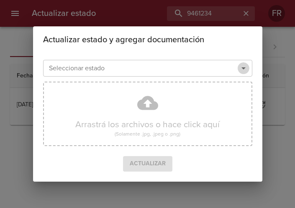
click at [238, 69] on icon "Abrir" at bounding box center [243, 68] width 10 height 10
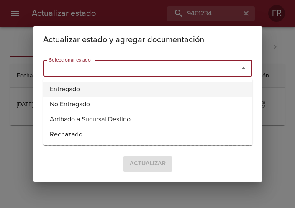
click at [151, 85] on li "Entregado" at bounding box center [147, 89] width 209 height 15
type input "Entregado"
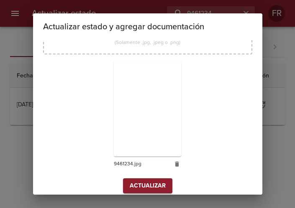
scroll to position [119, 0]
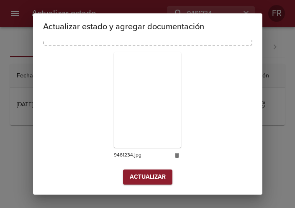
click at [133, 170] on button "Actualizar" at bounding box center [147, 176] width 49 height 15
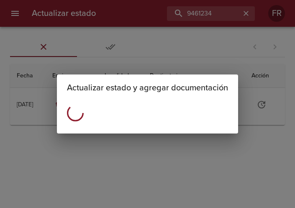
scroll to position [0, 0]
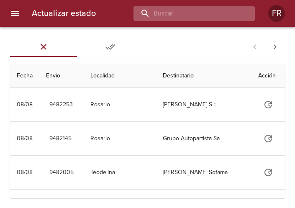
click at [182, 13] on input "buscar" at bounding box center [186, 13] width 107 height 15
type input "9461256"
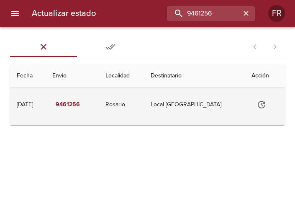
click at [257, 104] on icon "Tabla de envíos del cliente" at bounding box center [261, 105] width 10 height 10
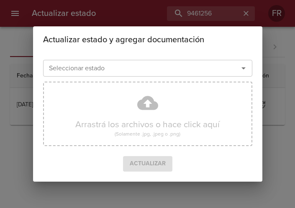
click at [244, 68] on icon "Abrir" at bounding box center [243, 68] width 4 height 2
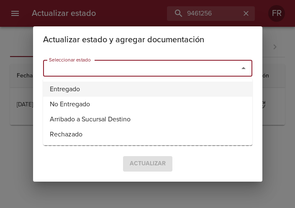
click at [144, 86] on li "Entregado" at bounding box center [147, 89] width 209 height 15
type input "Entregado"
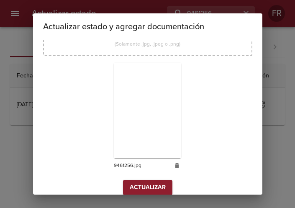
scroll to position [119, 0]
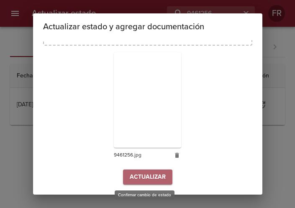
click at [140, 176] on span "Actualizar" at bounding box center [148, 177] width 36 height 10
